Goal: Find specific page/section: Find specific page/section

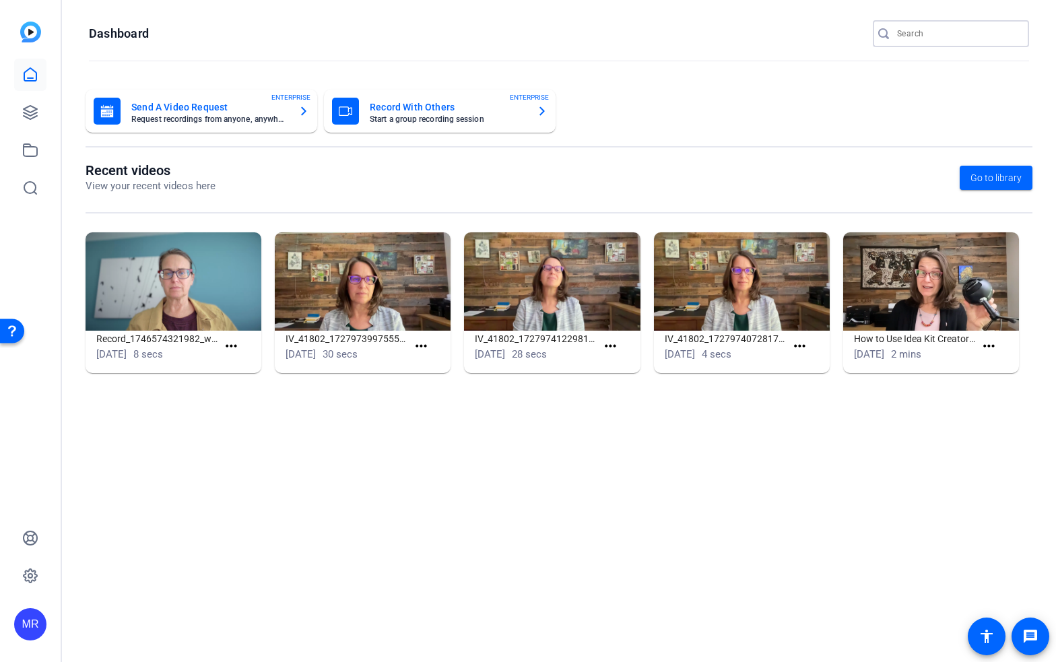
click at [955, 39] on input "Search" at bounding box center [957, 34] width 121 height 16
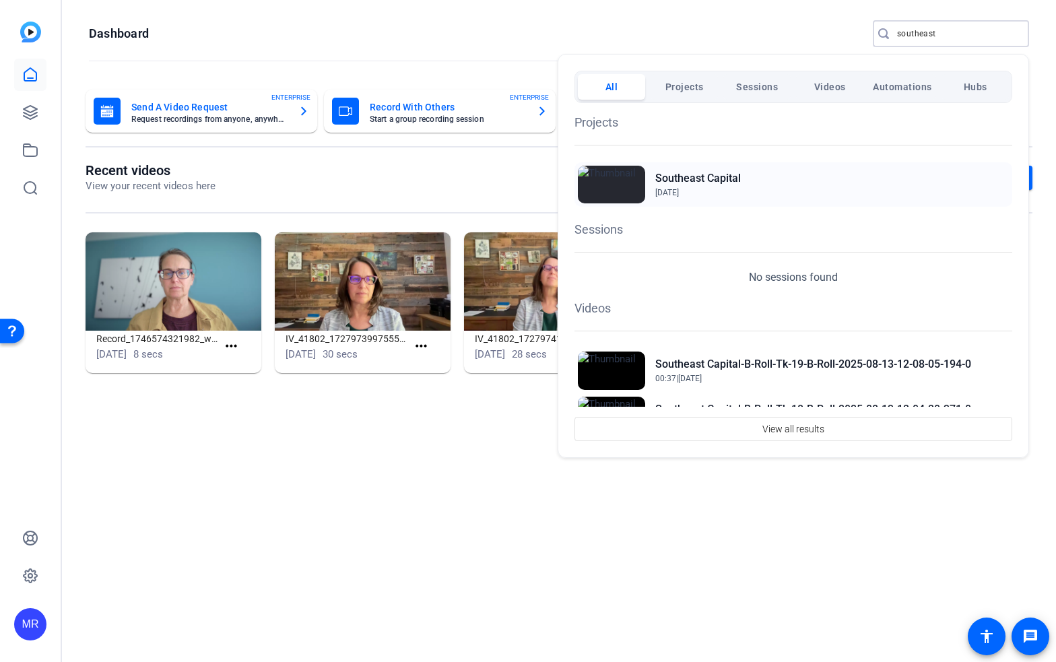
type input "southeast"
click at [698, 177] on h2 "Southeast Capital" at bounding box center [698, 178] width 86 height 16
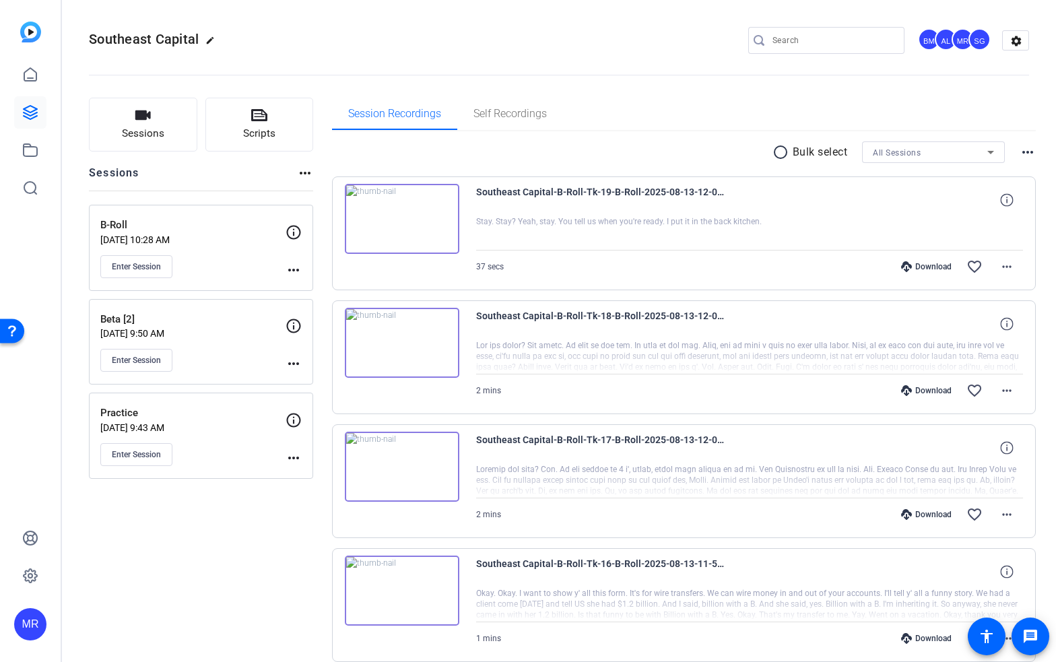
click at [435, 228] on img at bounding box center [402, 219] width 115 height 70
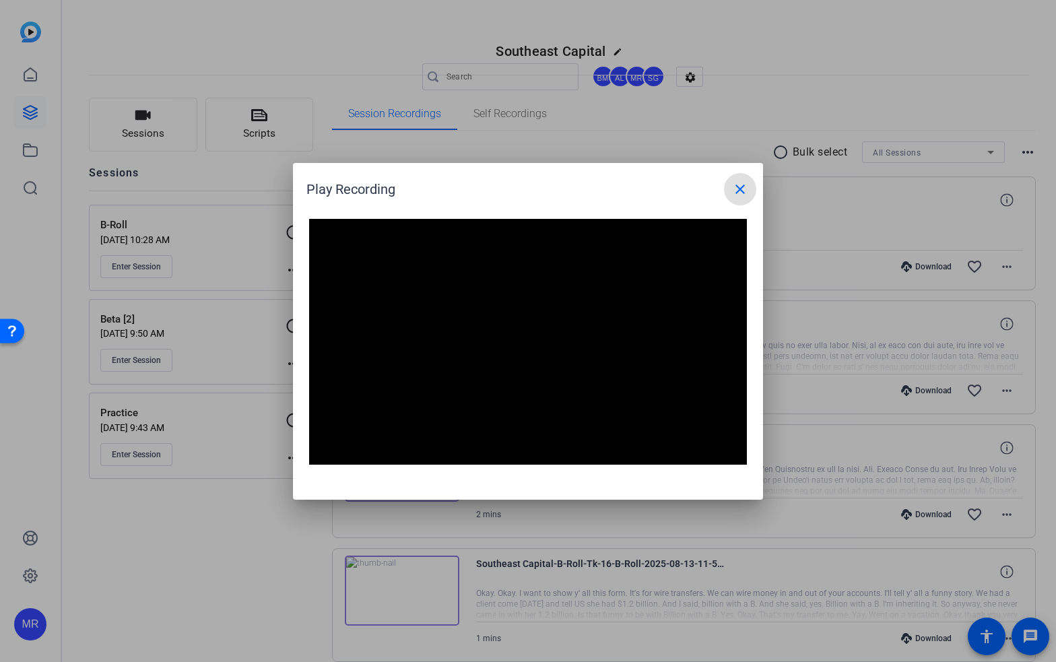
click at [742, 188] on mat-icon "close" at bounding box center [740, 189] width 16 height 16
